Goal: Task Accomplishment & Management: Manage account settings

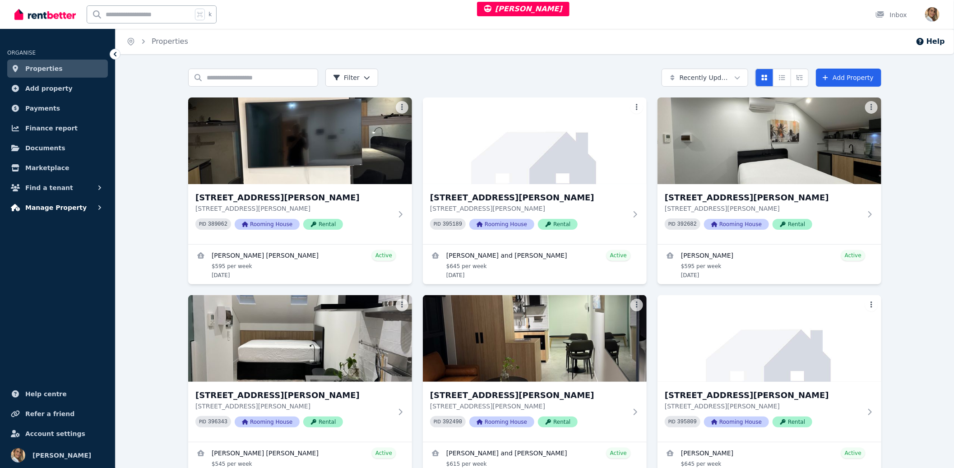
click at [59, 205] on span "Manage Property" at bounding box center [55, 207] width 61 height 11
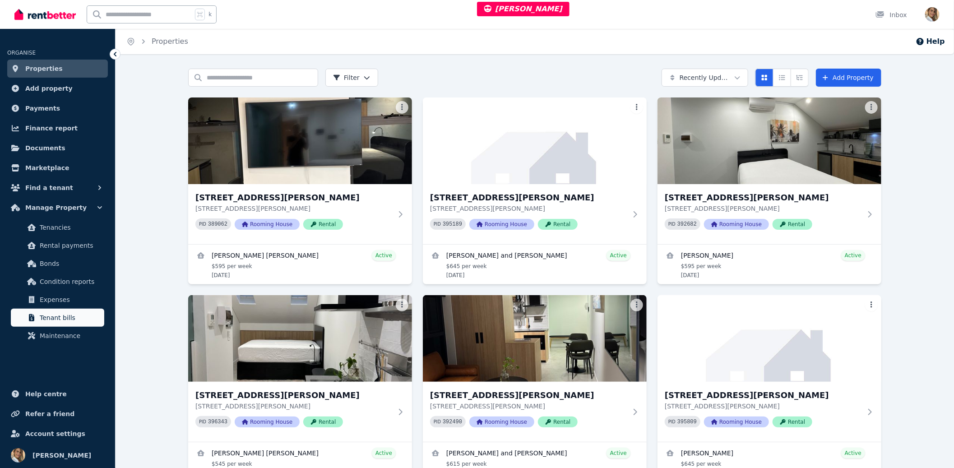
click at [67, 312] on span "Tenant bills" at bounding box center [70, 317] width 61 height 11
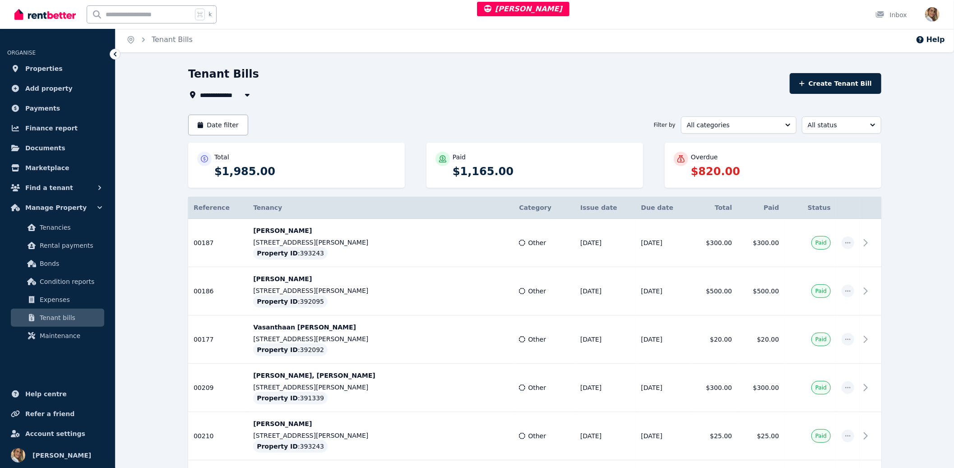
scroll to position [236, 0]
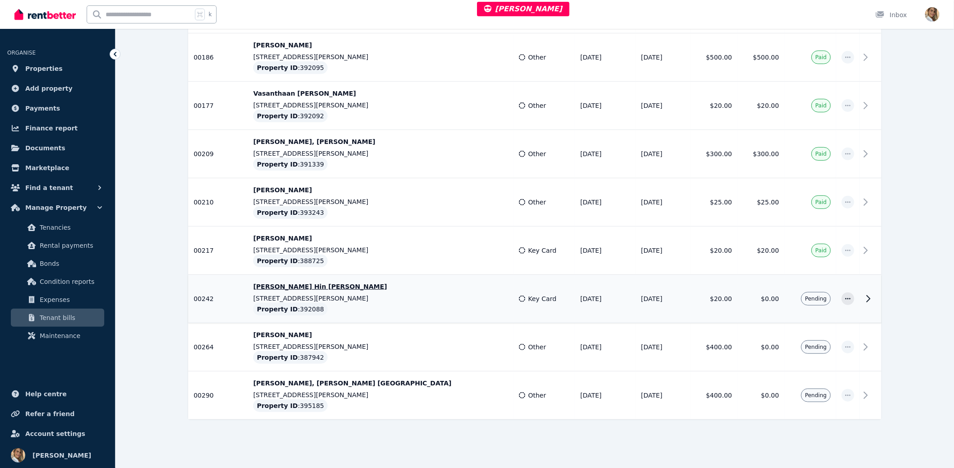
click at [847, 291] on td at bounding box center [847, 299] width 23 height 48
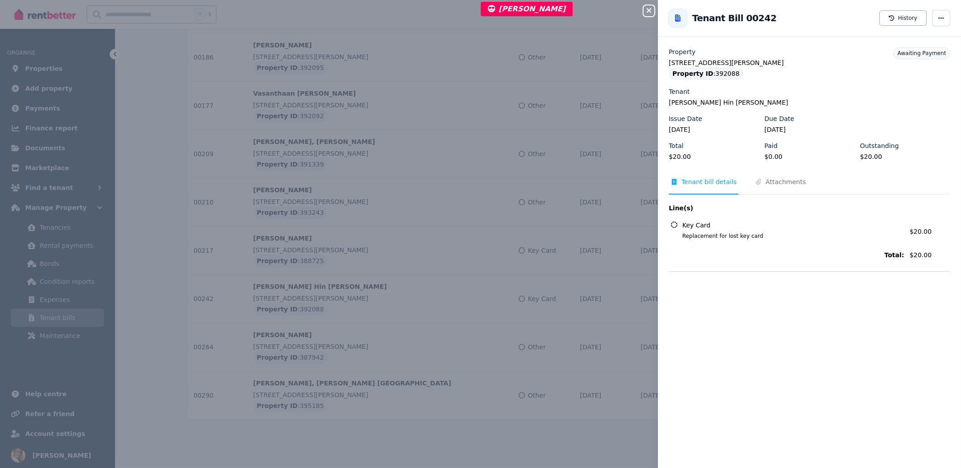
click at [650, 10] on icon "button" at bounding box center [649, 10] width 5 height 5
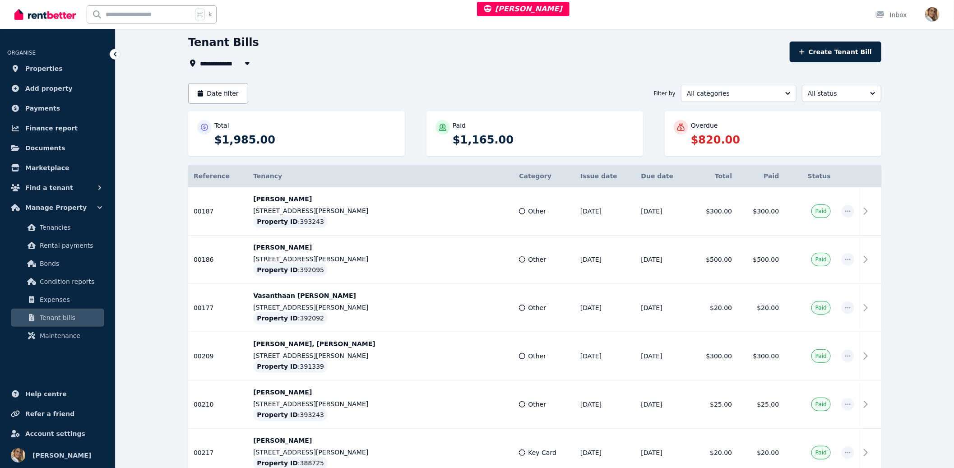
scroll to position [0, 0]
